Goal: Task Accomplishment & Management: Manage account settings

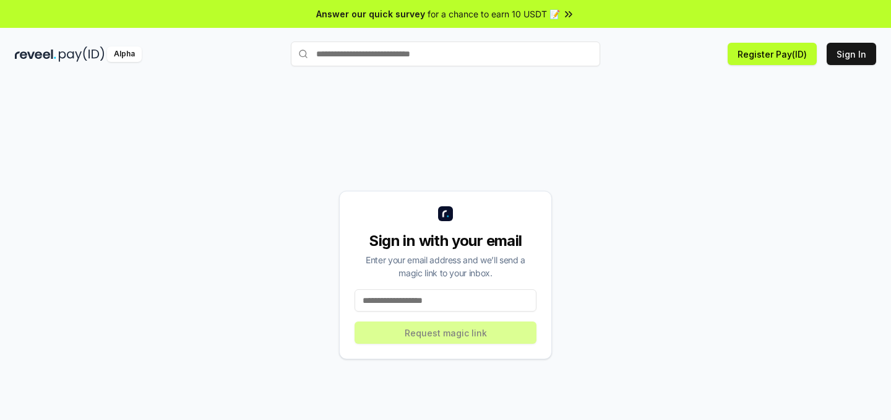
click at [454, 303] on input at bounding box center [446, 300] width 182 height 22
click at [685, 231] on div "Sign in with your email Enter your email address and we’ll send a magic link to…" at bounding box center [445, 275] width 861 height 360
click at [842, 51] on button "Sign In" at bounding box center [852, 54] width 50 height 22
click at [473, 294] on input at bounding box center [446, 300] width 182 height 22
type input "**********"
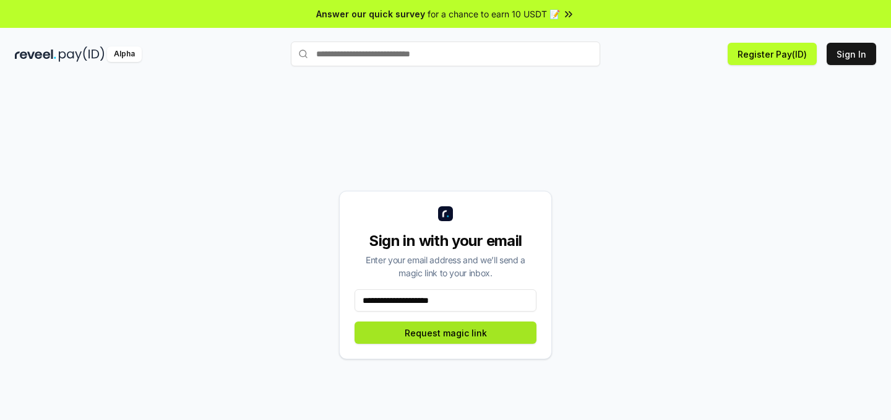
click at [496, 327] on button "Request magic link" at bounding box center [446, 332] width 182 height 22
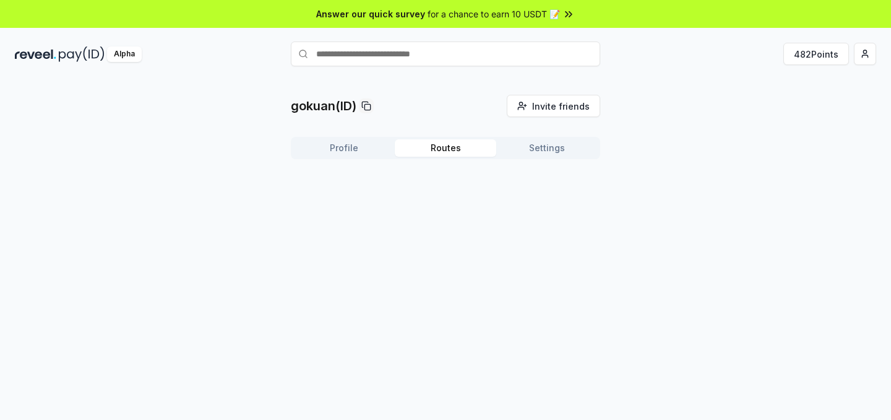
click at [436, 149] on button "Routes" at bounding box center [445, 147] width 101 height 17
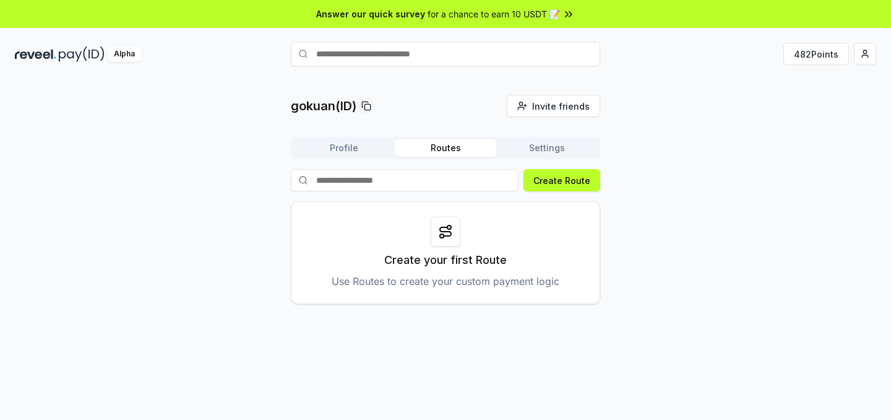
click at [558, 153] on button "Settings" at bounding box center [546, 147] width 101 height 17
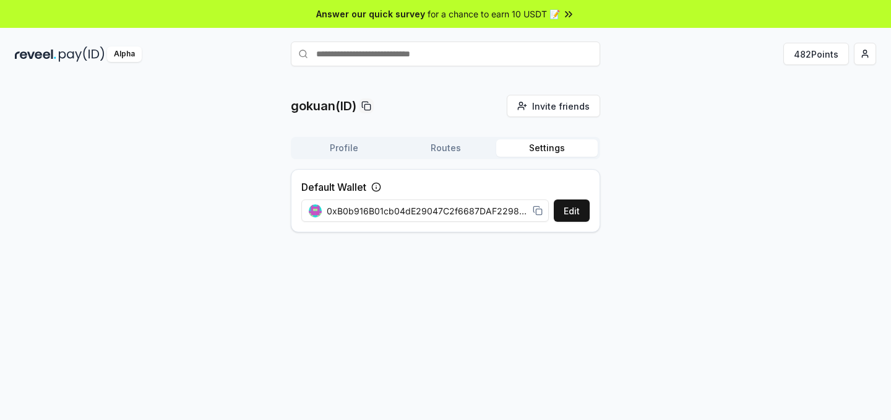
click at [337, 150] on button "Profile" at bounding box center [343, 147] width 101 height 17
